Goal: Check status: Check status

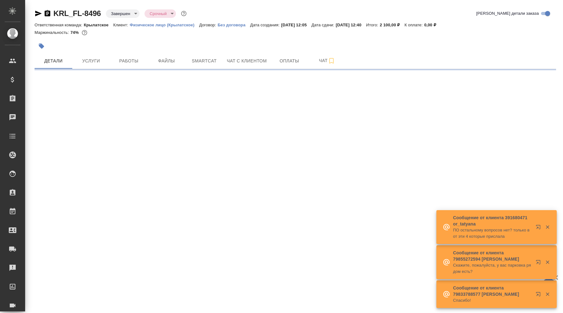
select select "RU"
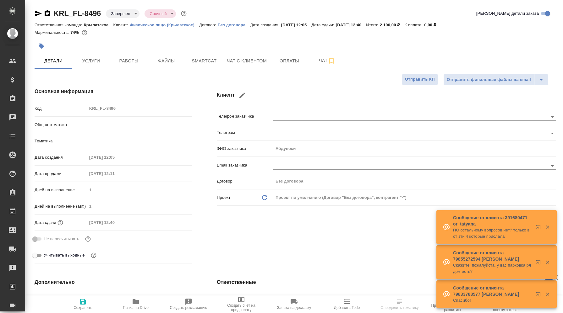
type textarea "x"
type input "Крылатское"
type input "[PERSON_NAME]"
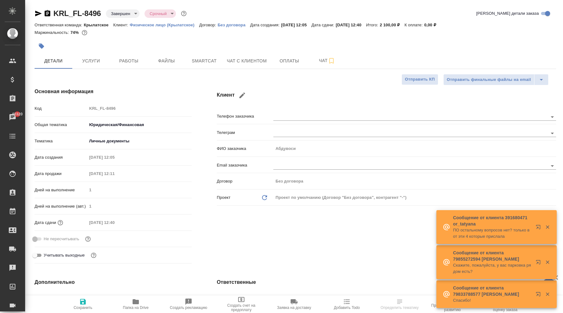
type input "[PERSON_NAME]"
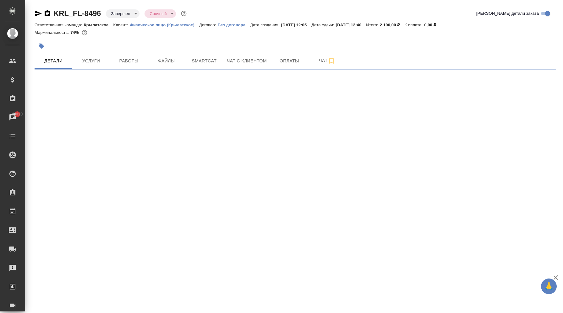
select select "RU"
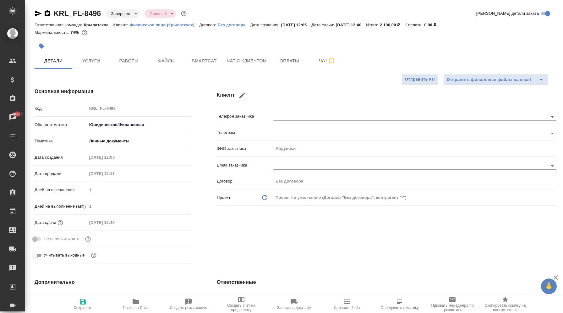
type textarea "x"
click at [121, 66] on button "Работы" at bounding box center [129, 61] width 38 height 16
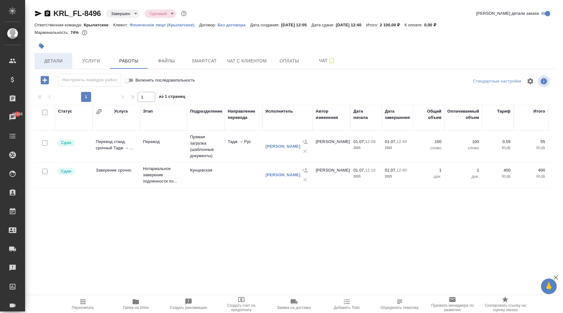
click at [47, 65] on button "Детали" at bounding box center [54, 61] width 38 height 16
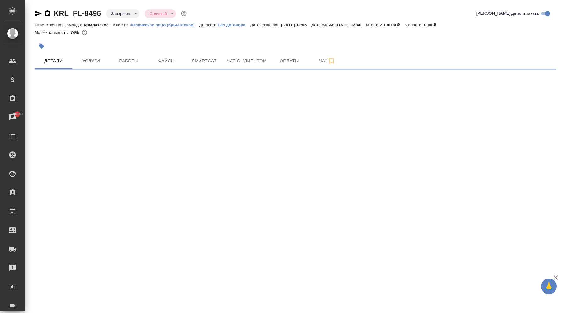
select select "RU"
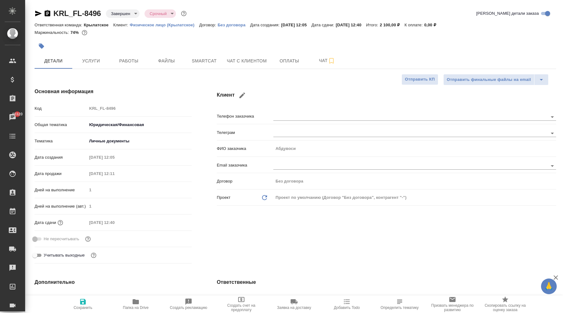
type textarea "x"
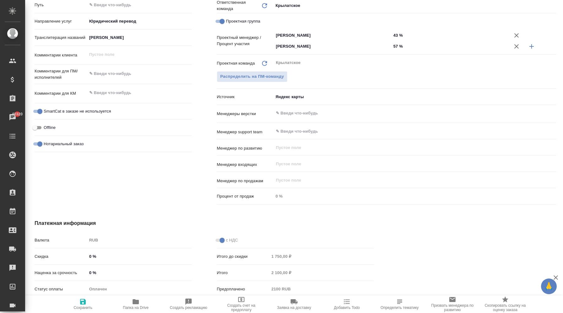
scroll to position [347, 0]
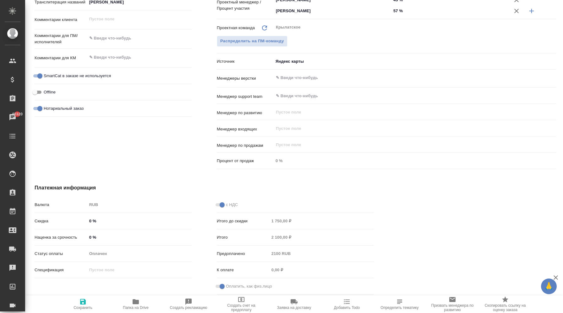
type textarea "x"
